Goal: Task Accomplishment & Management: Use online tool/utility

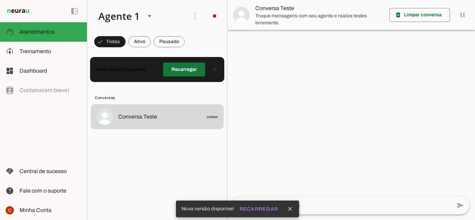
drag, startPoint x: 0, startPoint y: 0, endPoint x: 190, endPoint y: 72, distance: 203.1
click at [190, 72] on span at bounding box center [184, 69] width 42 height 17
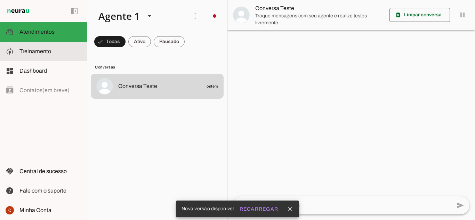
click at [39, 50] on span "Treinamento" at bounding box center [35, 51] width 32 height 6
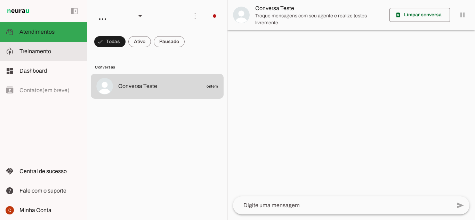
click at [51, 52] on slot at bounding box center [50, 51] width 62 height 8
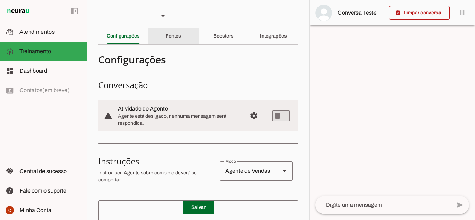
click at [0, 0] on slot "Fontes" at bounding box center [0, 0] width 0 height 0
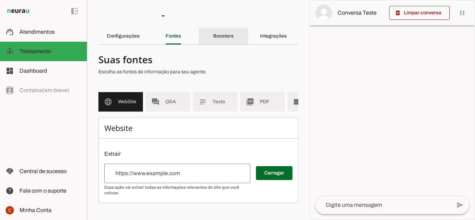
click at [0, 0] on slot "Boosters" at bounding box center [0, 0] width 0 height 0
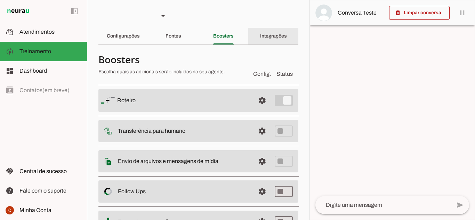
click at [260, 36] on div "Integrações" at bounding box center [273, 36] width 27 height 17
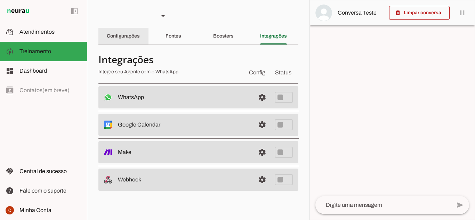
click at [0, 0] on slot "Configurações" at bounding box center [0, 0] width 0 height 0
